Goal: Find specific page/section

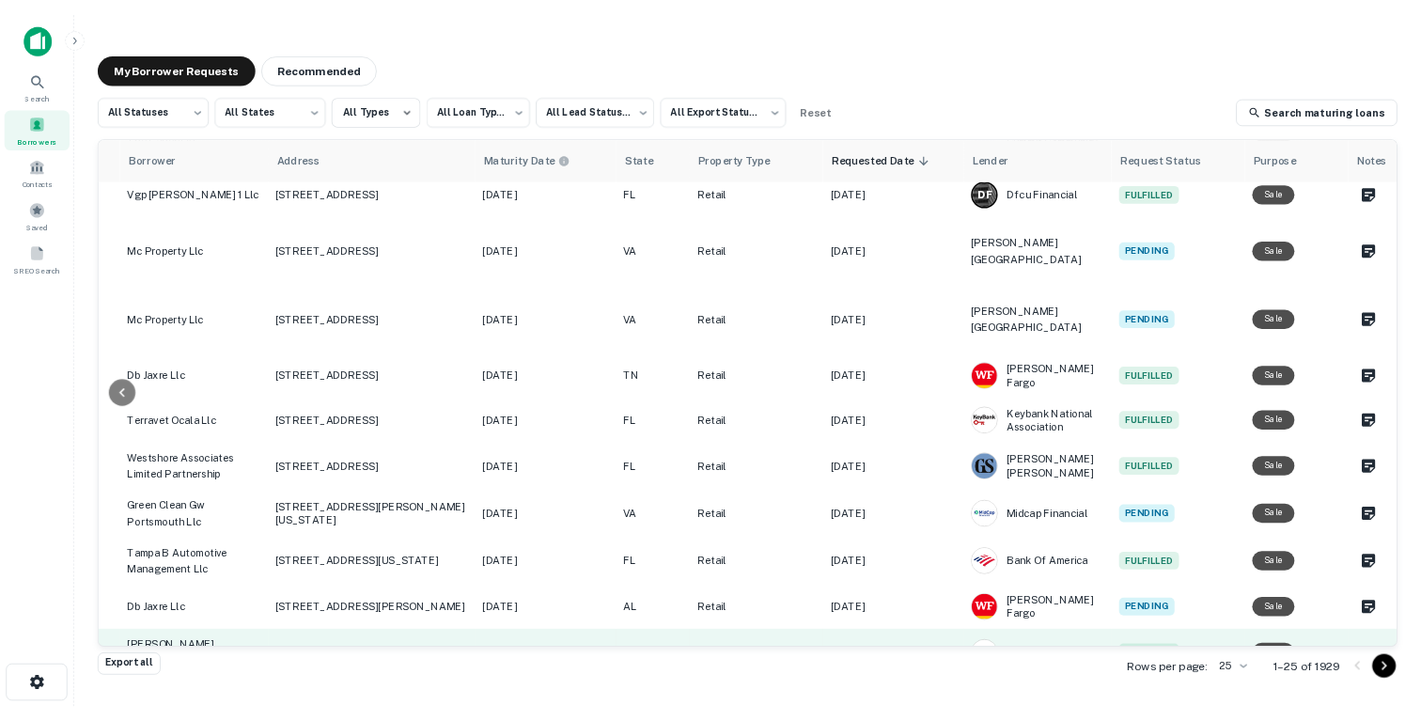
scroll to position [936, 576]
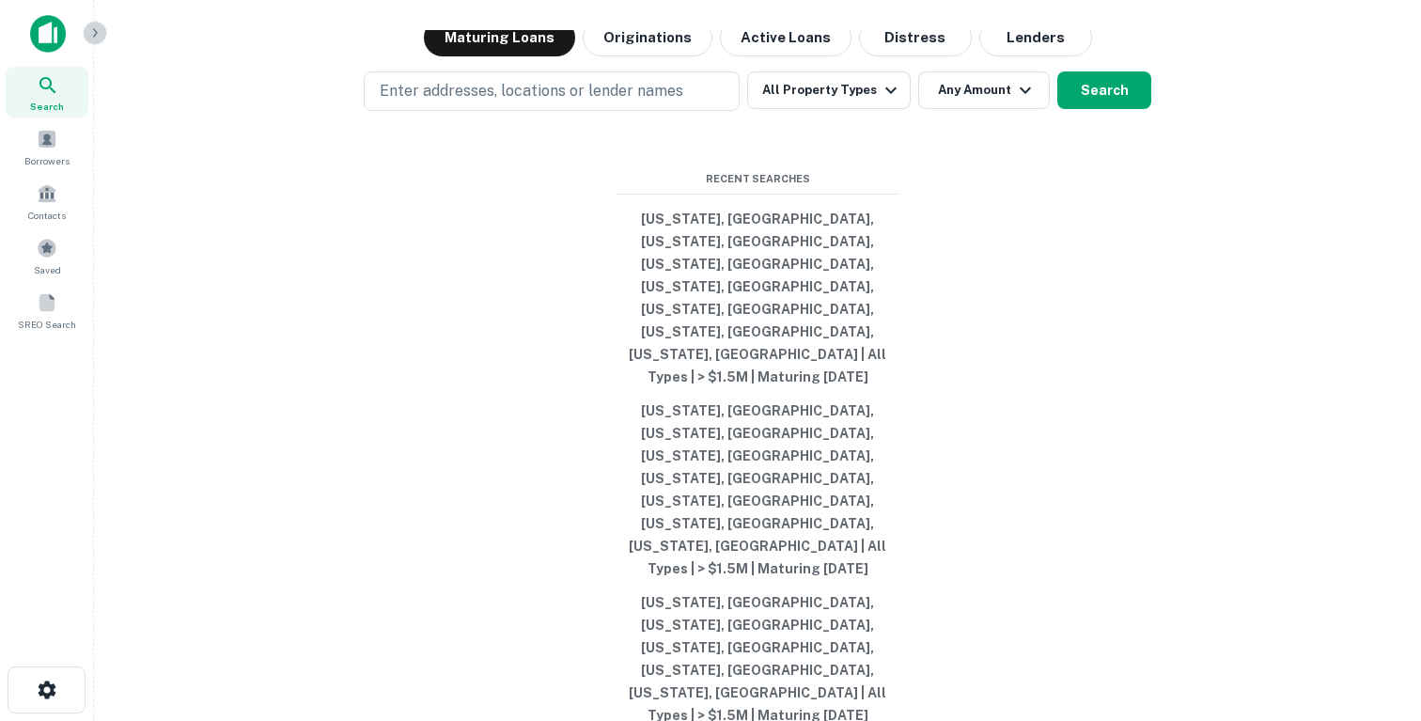
click at [97, 41] on button "button" at bounding box center [95, 33] width 24 height 24
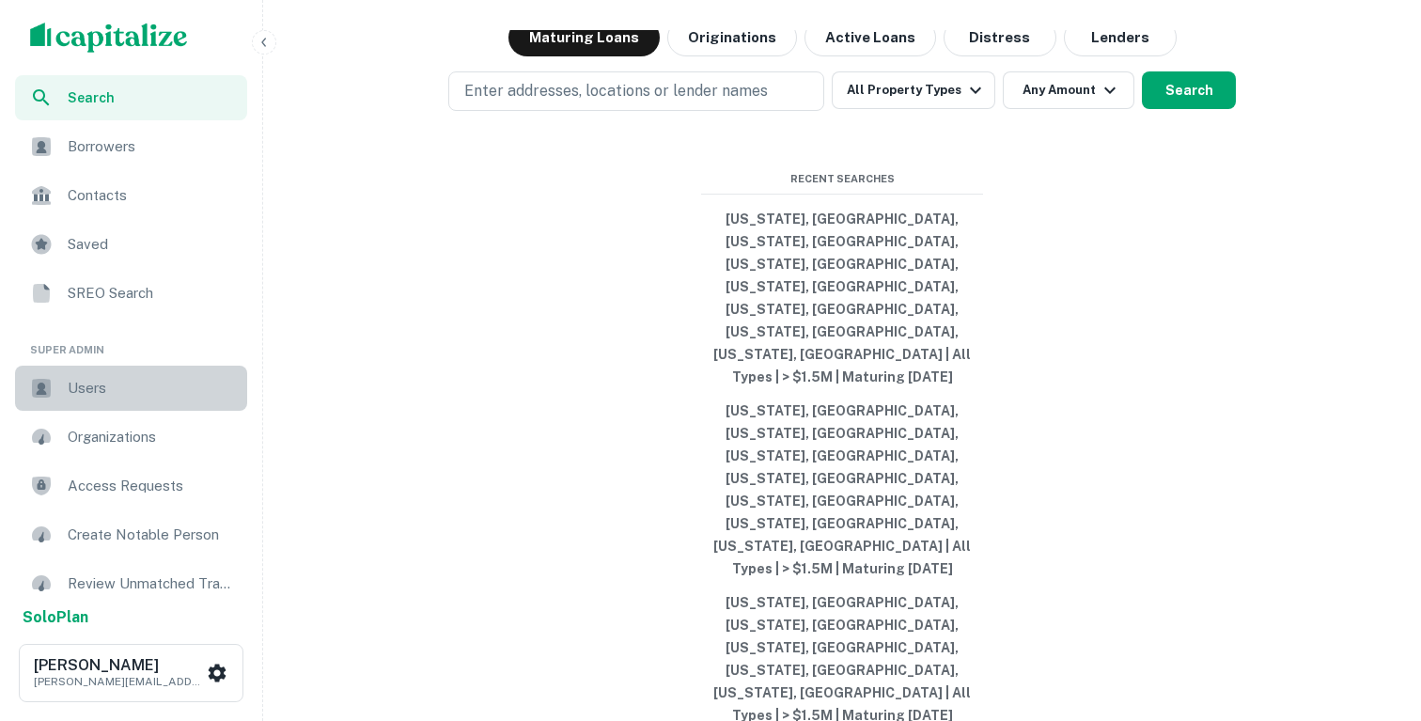
click at [87, 382] on span "Users" at bounding box center [152, 388] width 168 height 23
